Goal: Task Accomplishment & Management: Use online tool/utility

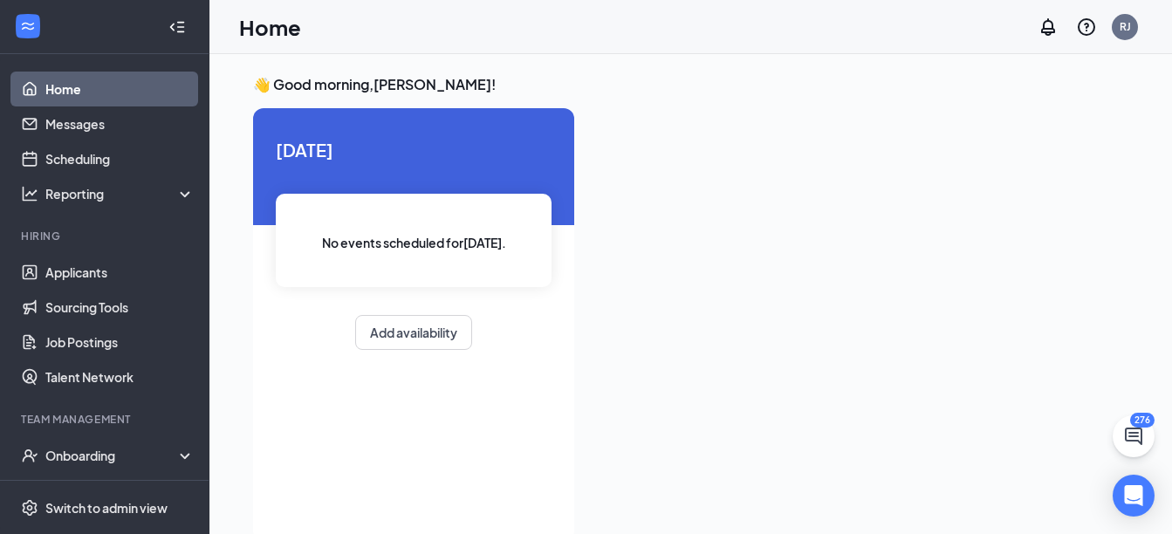
click at [672, 151] on div at bounding box center [858, 319] width 540 height 423
click at [65, 271] on link "Applicants" at bounding box center [119, 272] width 149 height 35
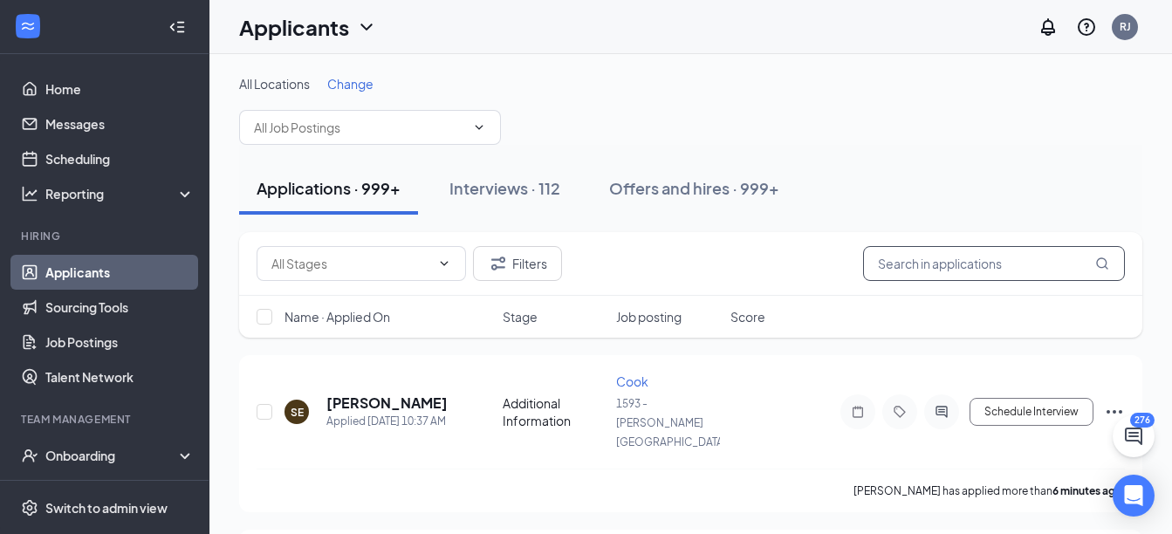
click at [965, 270] on input "text" at bounding box center [994, 263] width 262 height 35
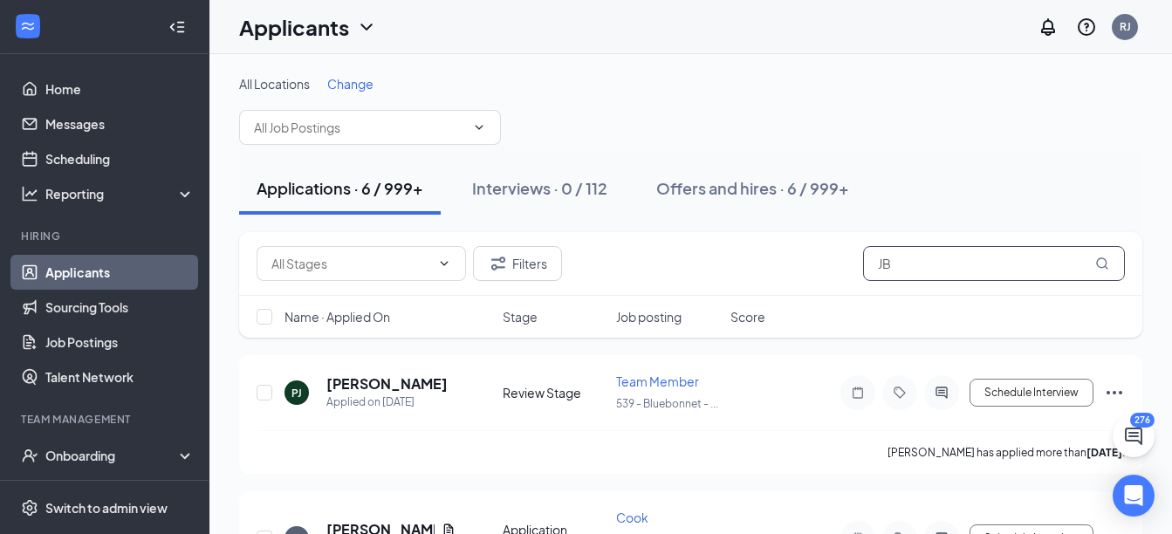
type input "J"
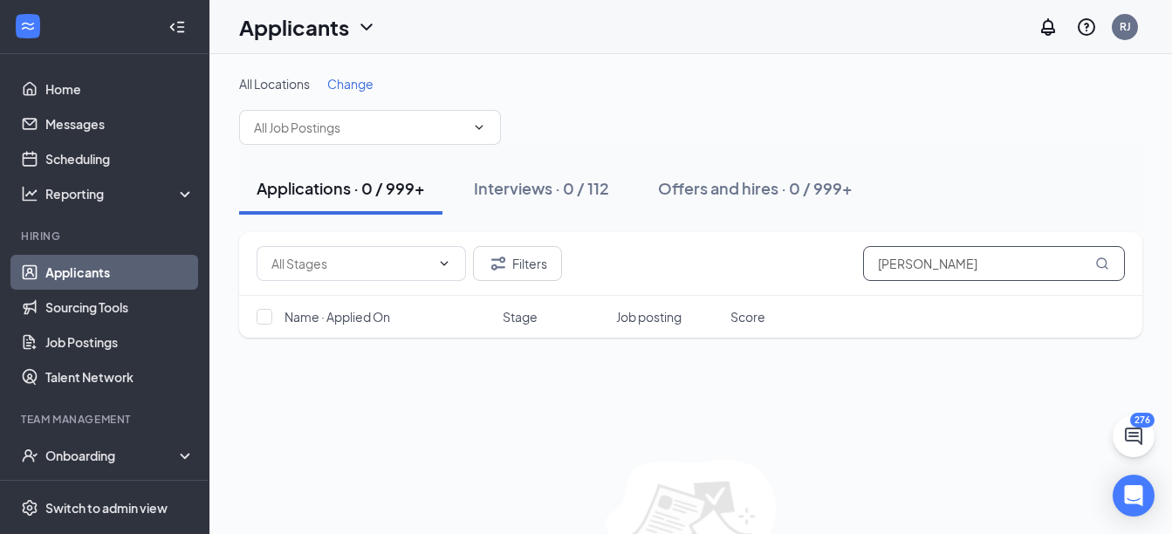
type input "[PERSON_NAME]"
